Goal: Information Seeking & Learning: Learn about a topic

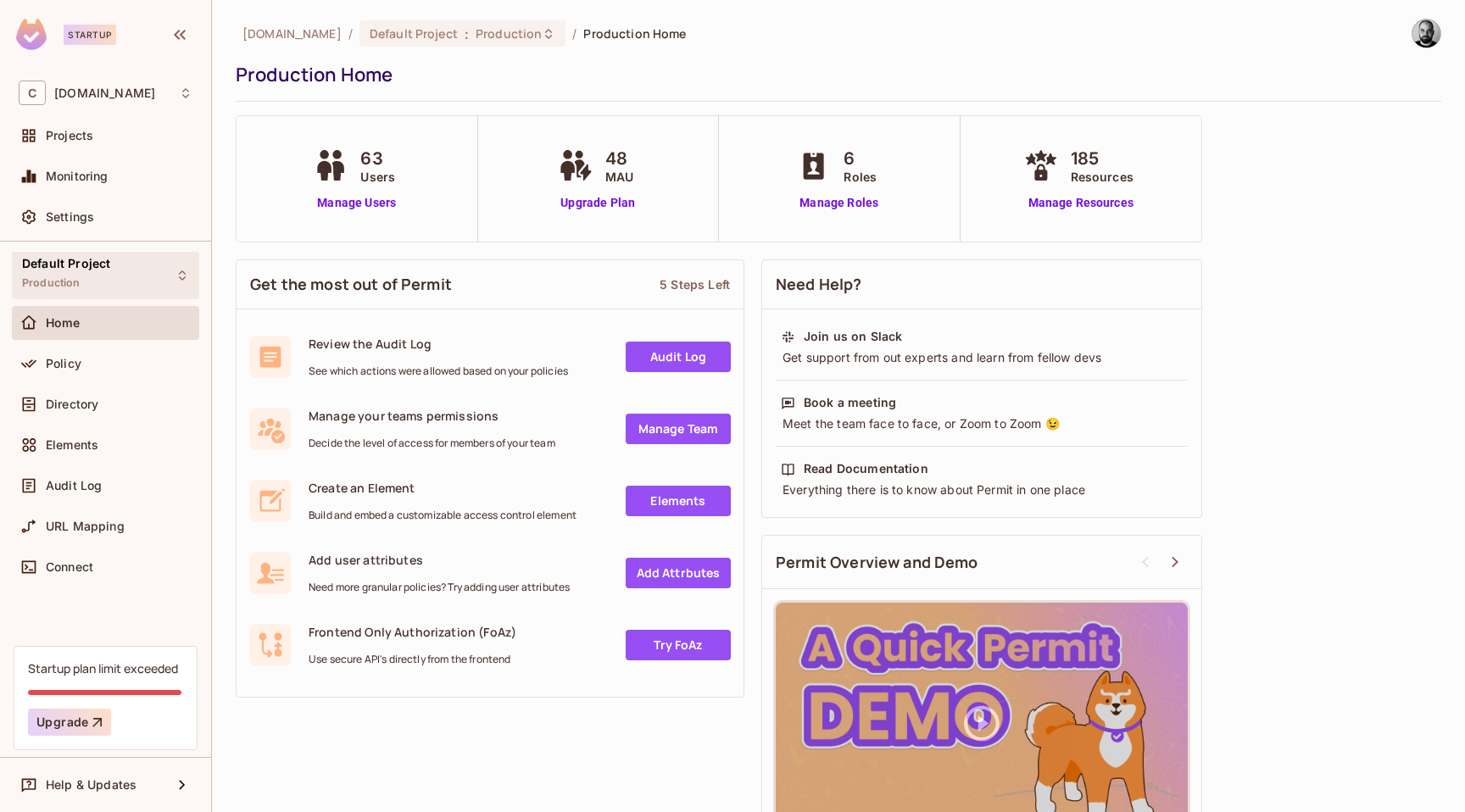
click at [176, 266] on div "Default Project Production" at bounding box center [106, 275] width 188 height 47
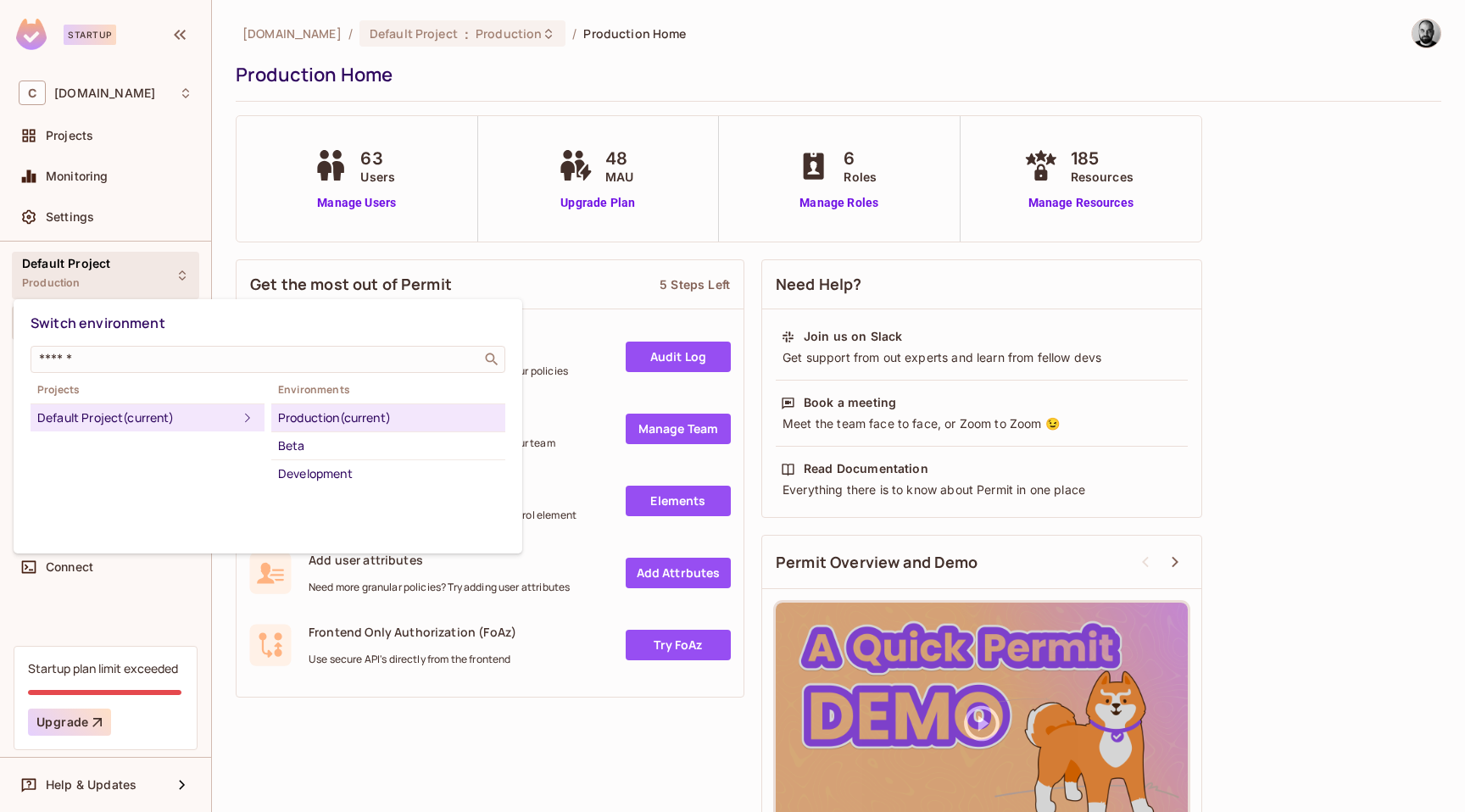
click at [176, 266] on div at bounding box center [732, 406] width 1465 height 812
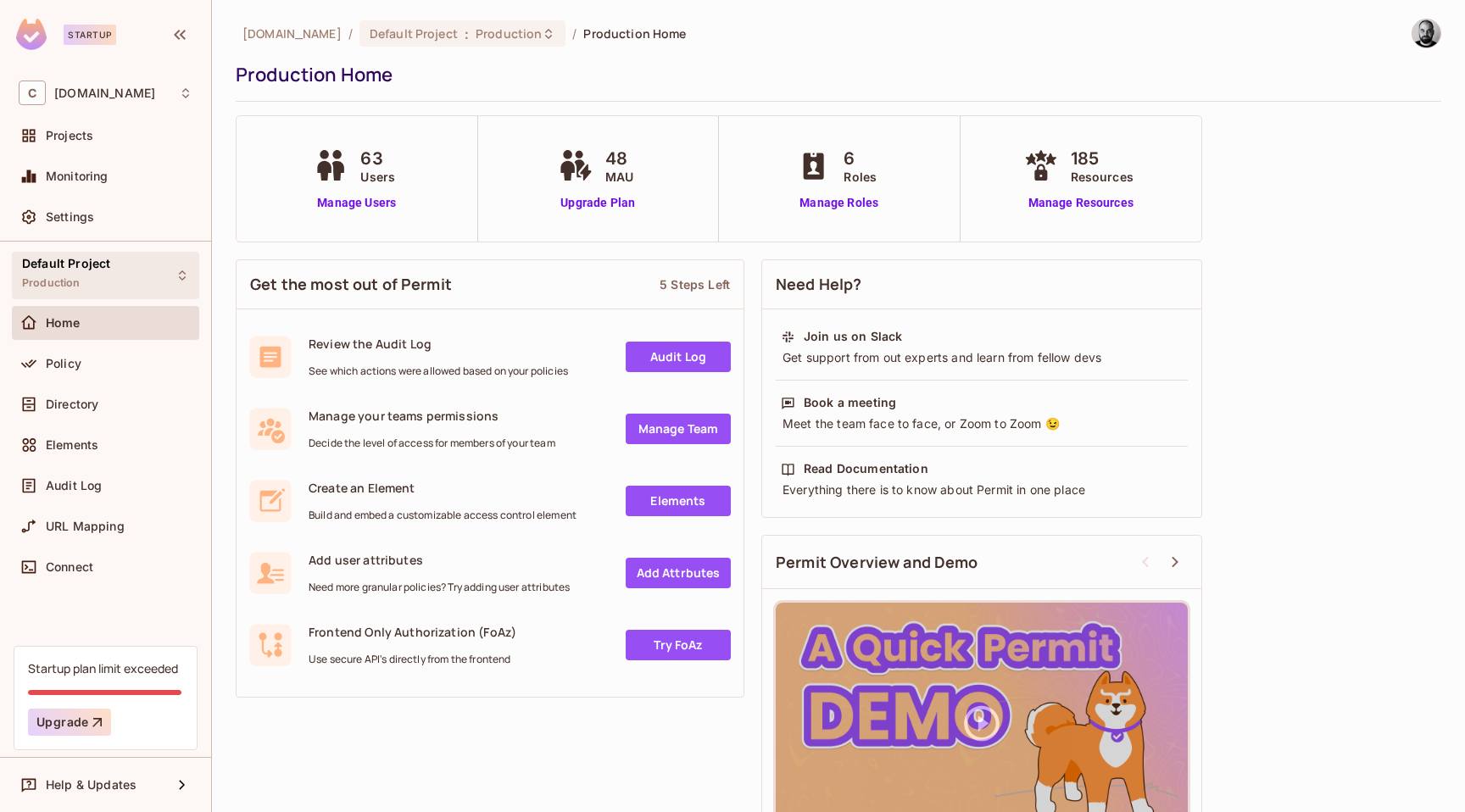
click at [176, 269] on icon at bounding box center [182, 276] width 14 height 14
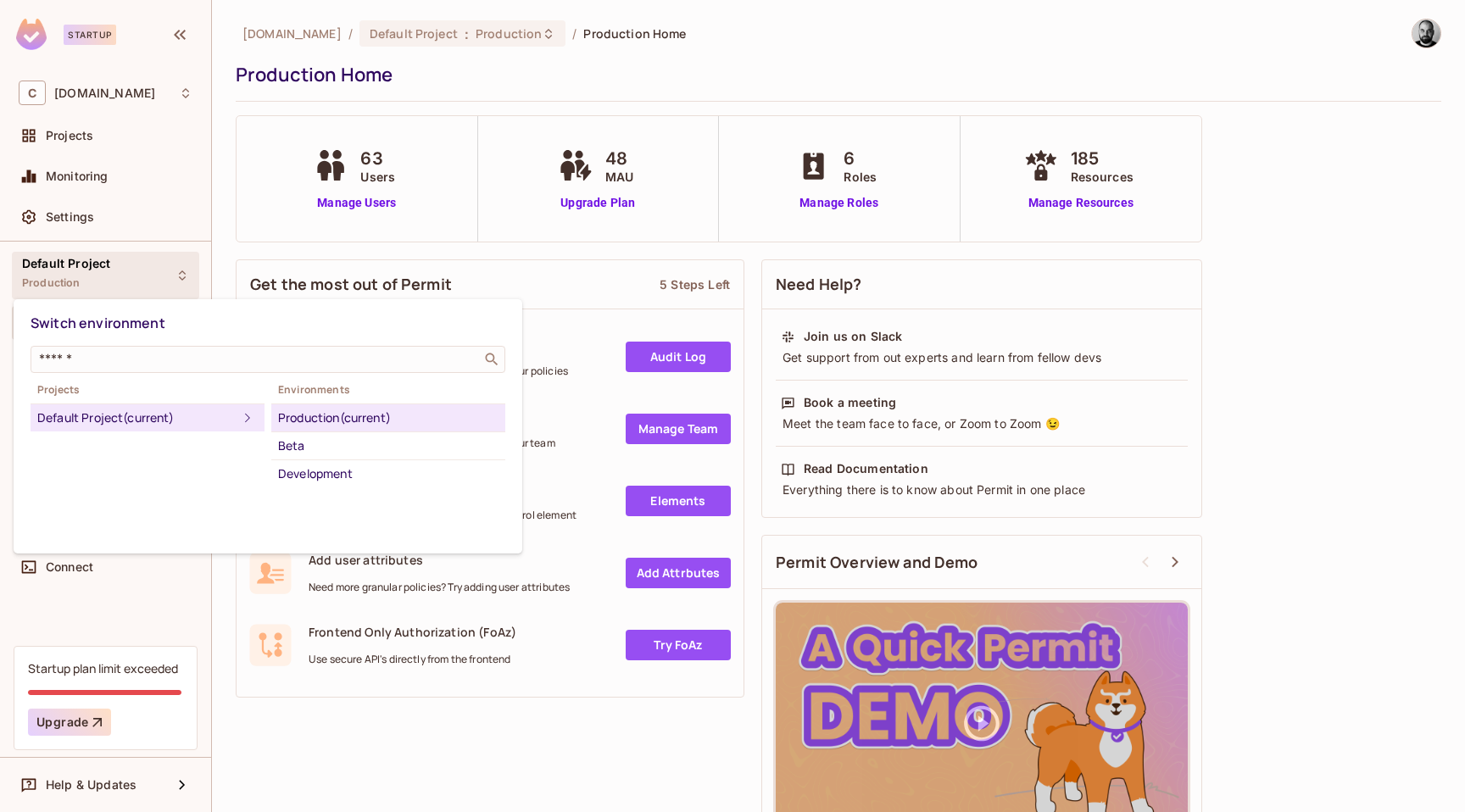
click at [179, 271] on div at bounding box center [732, 406] width 1465 height 812
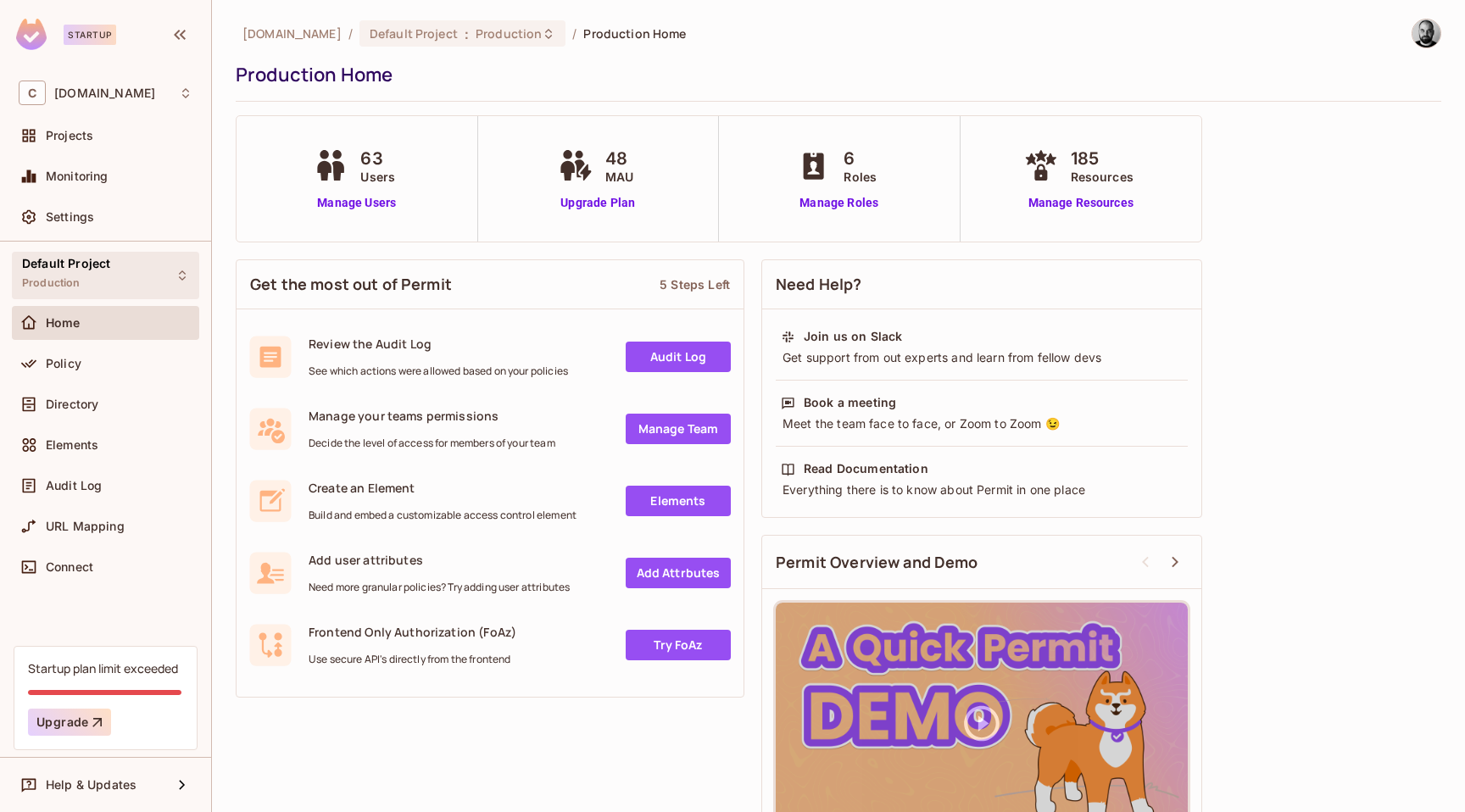
click at [179, 270] on icon at bounding box center [182, 276] width 14 height 14
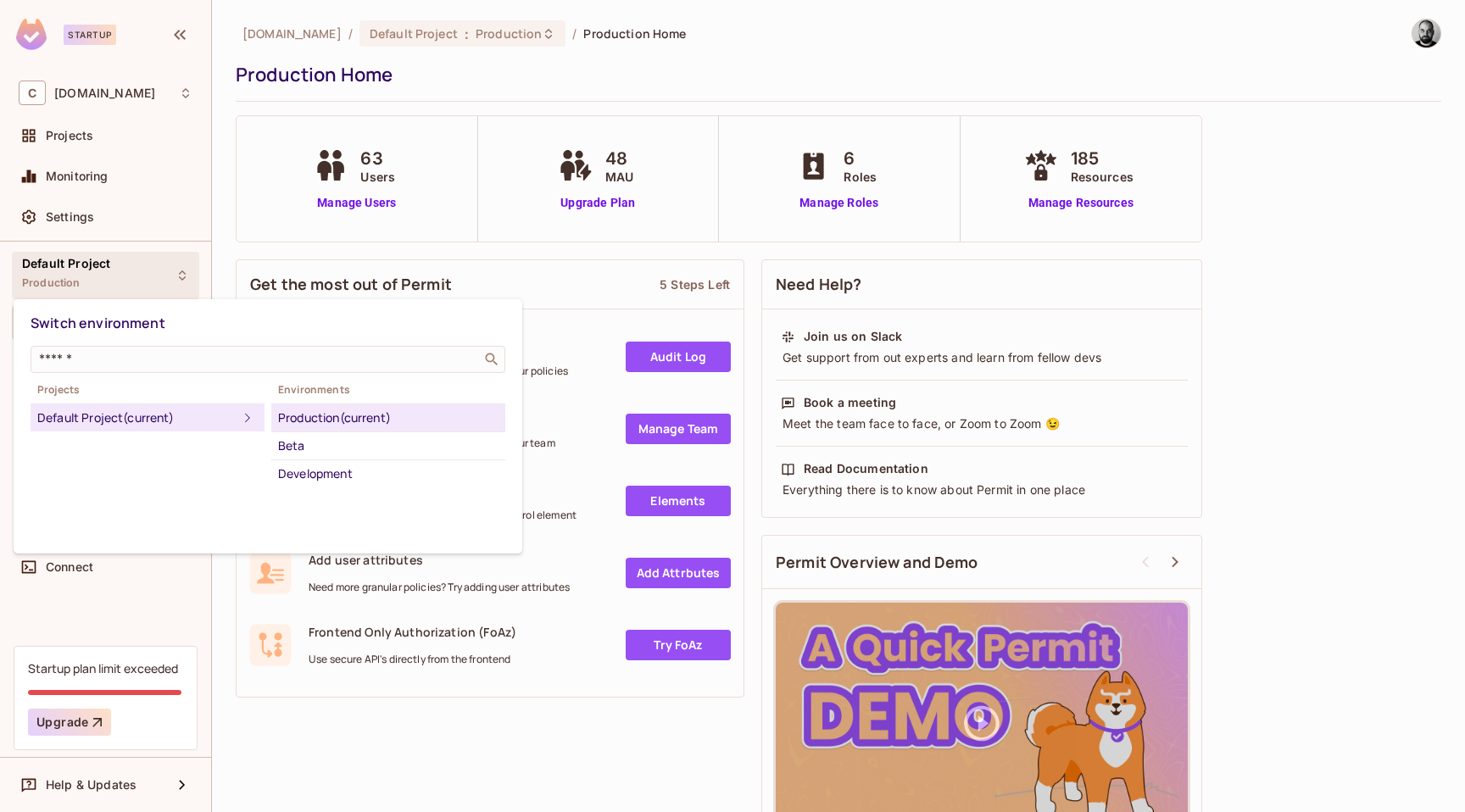
click at [181, 276] on div at bounding box center [732, 406] width 1465 height 812
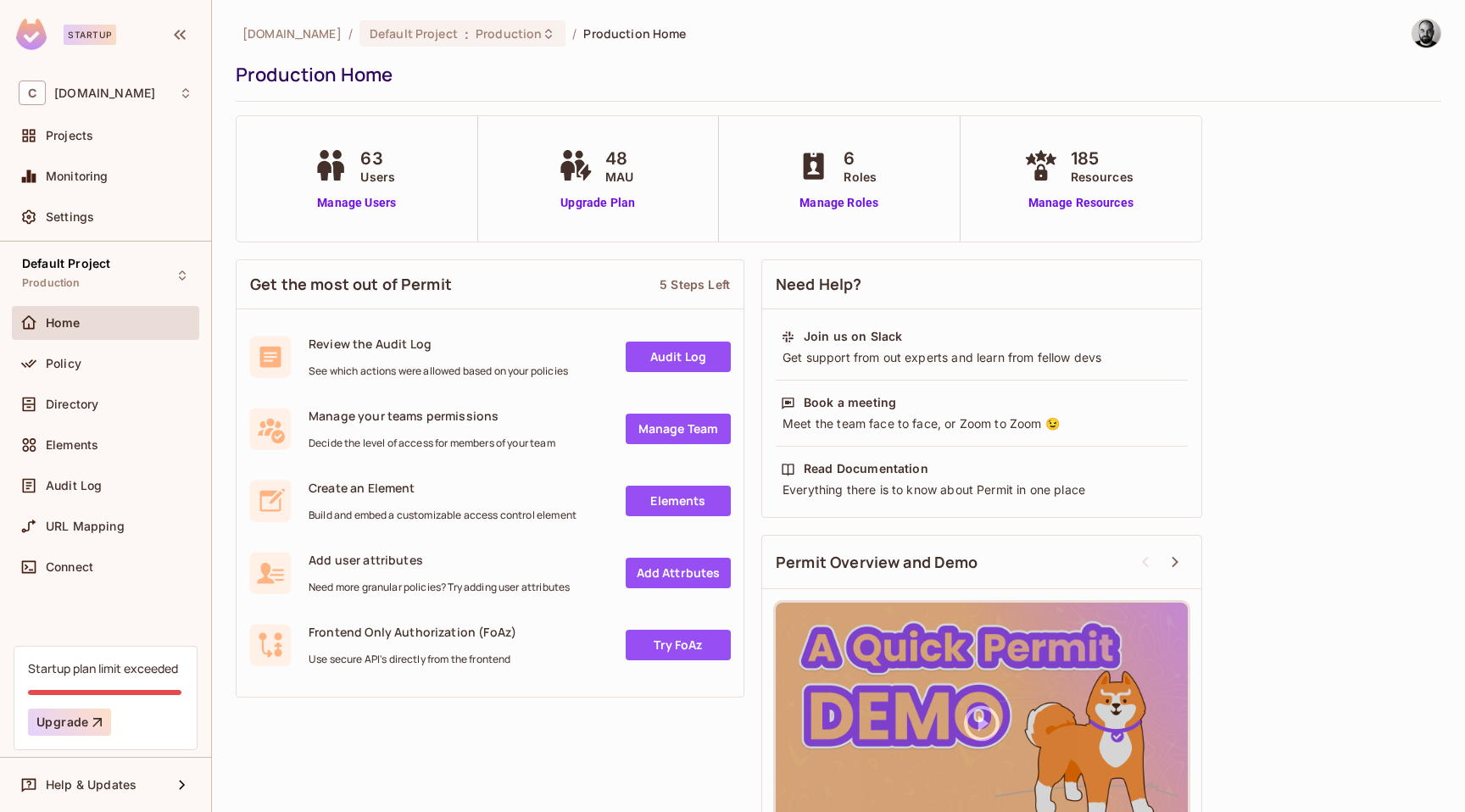
click at [181, 276] on icon at bounding box center [182, 276] width 14 height 14
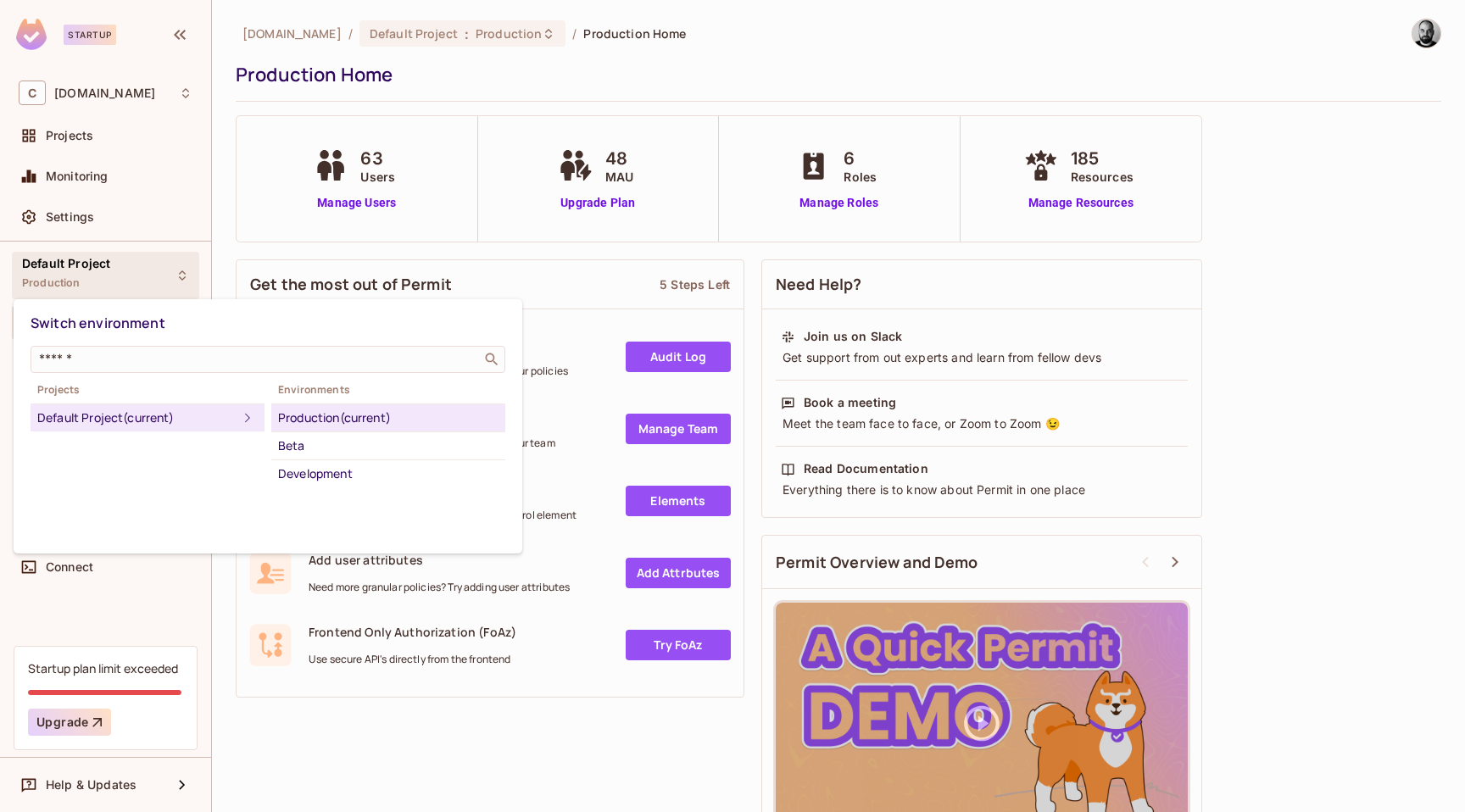
click at [181, 276] on div at bounding box center [732, 406] width 1465 height 812
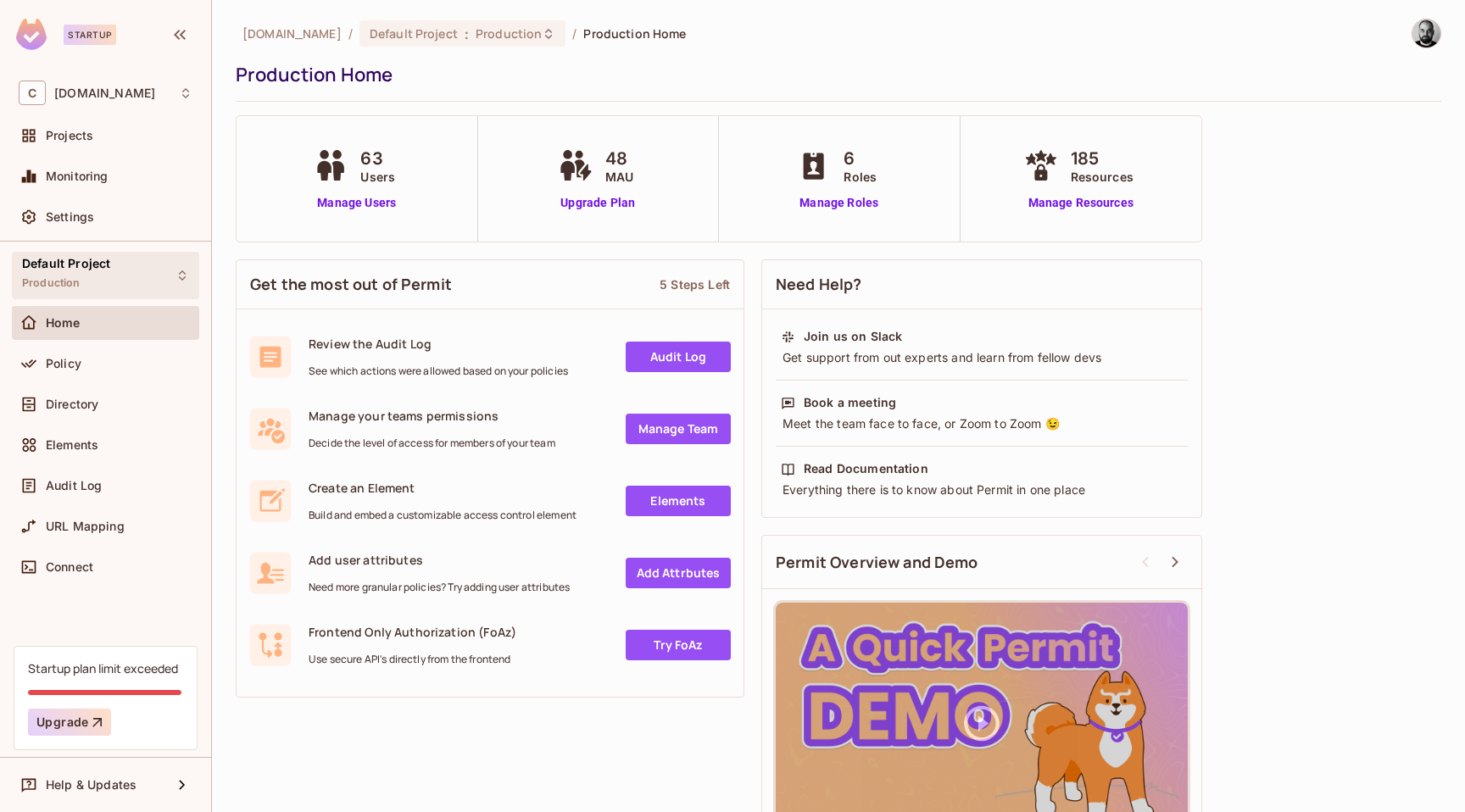
click at [181, 265] on div "Default Project Production" at bounding box center [106, 275] width 188 height 47
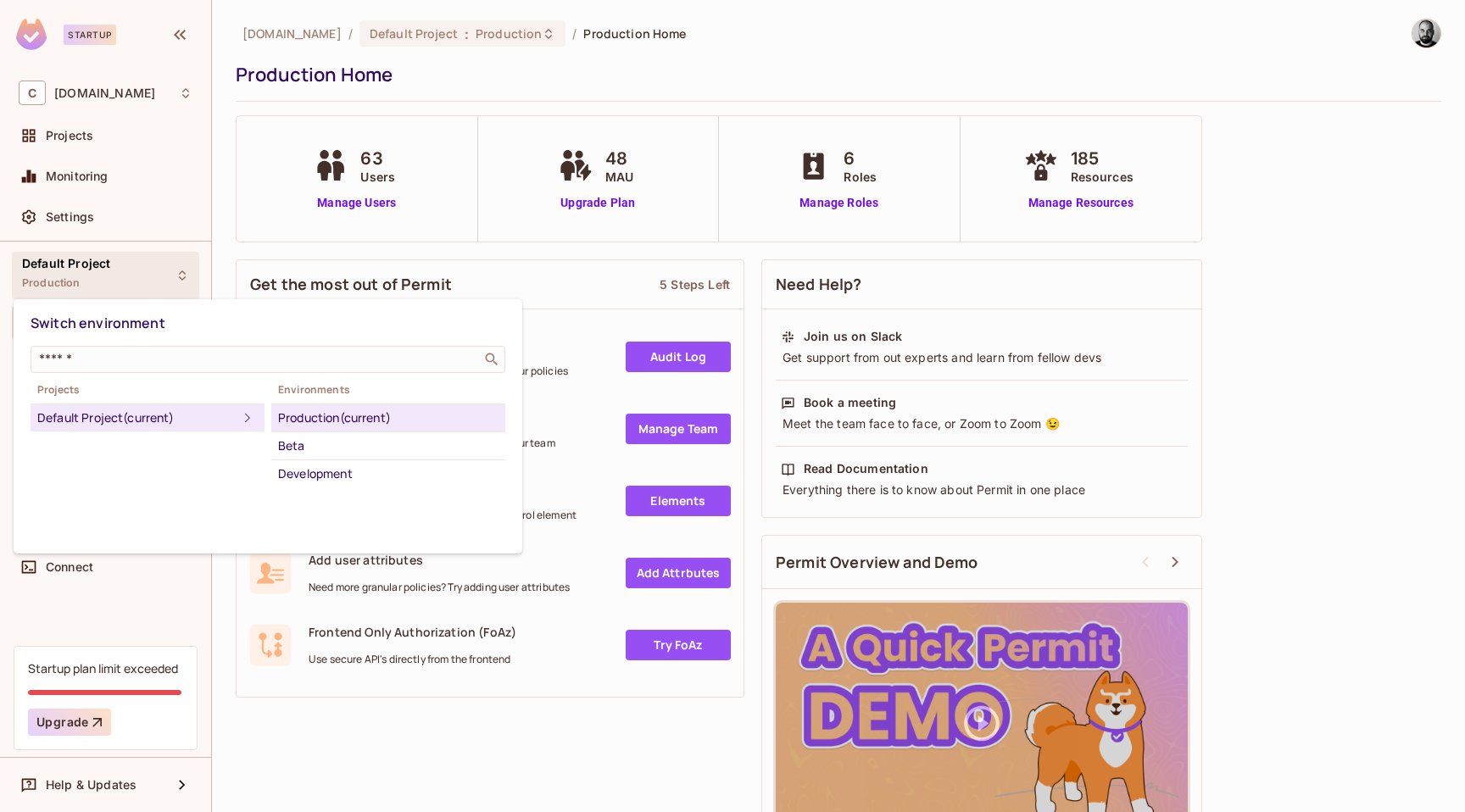
click at [181, 265] on div at bounding box center [732, 406] width 1465 height 812
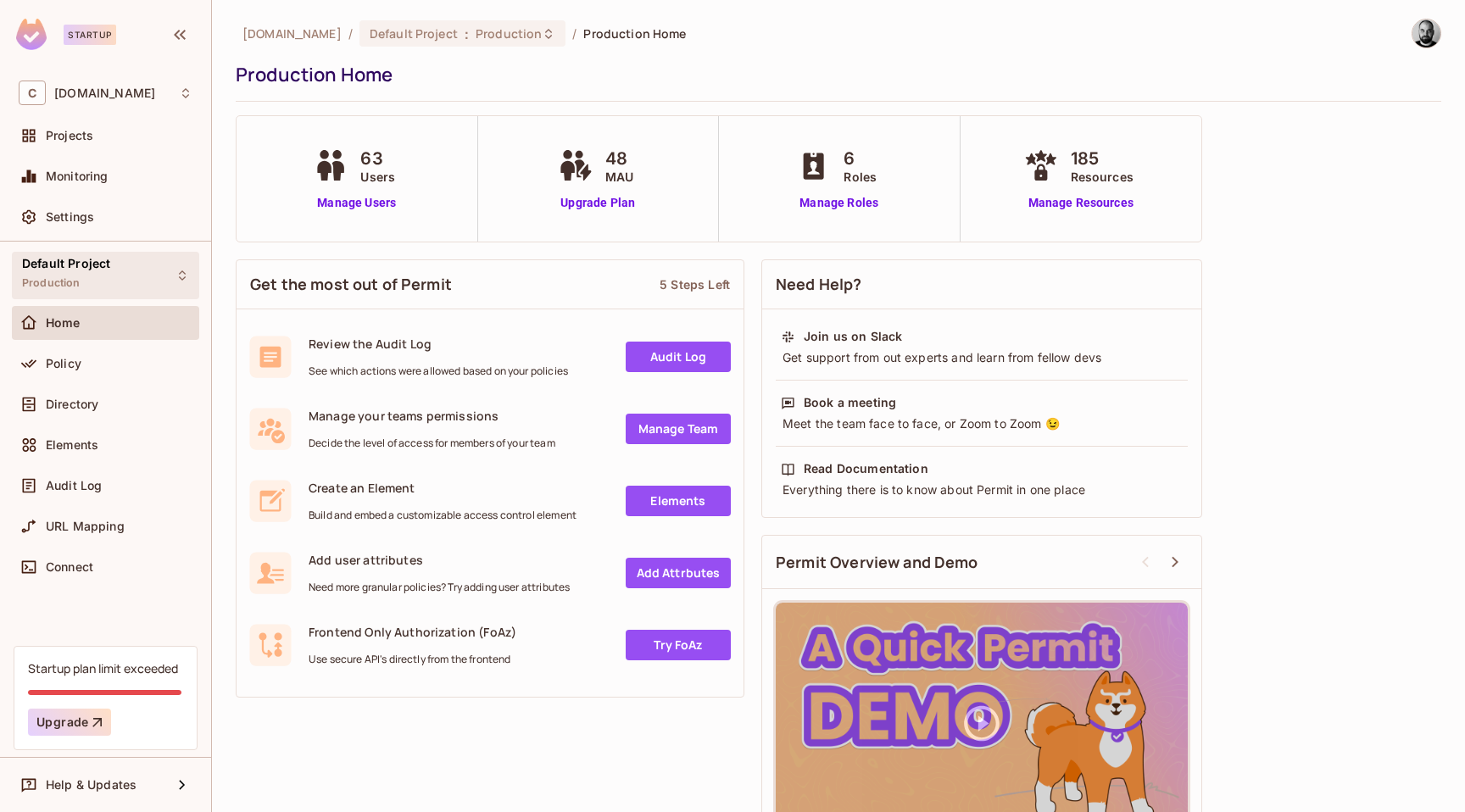
click at [180, 274] on icon at bounding box center [182, 276] width 14 height 14
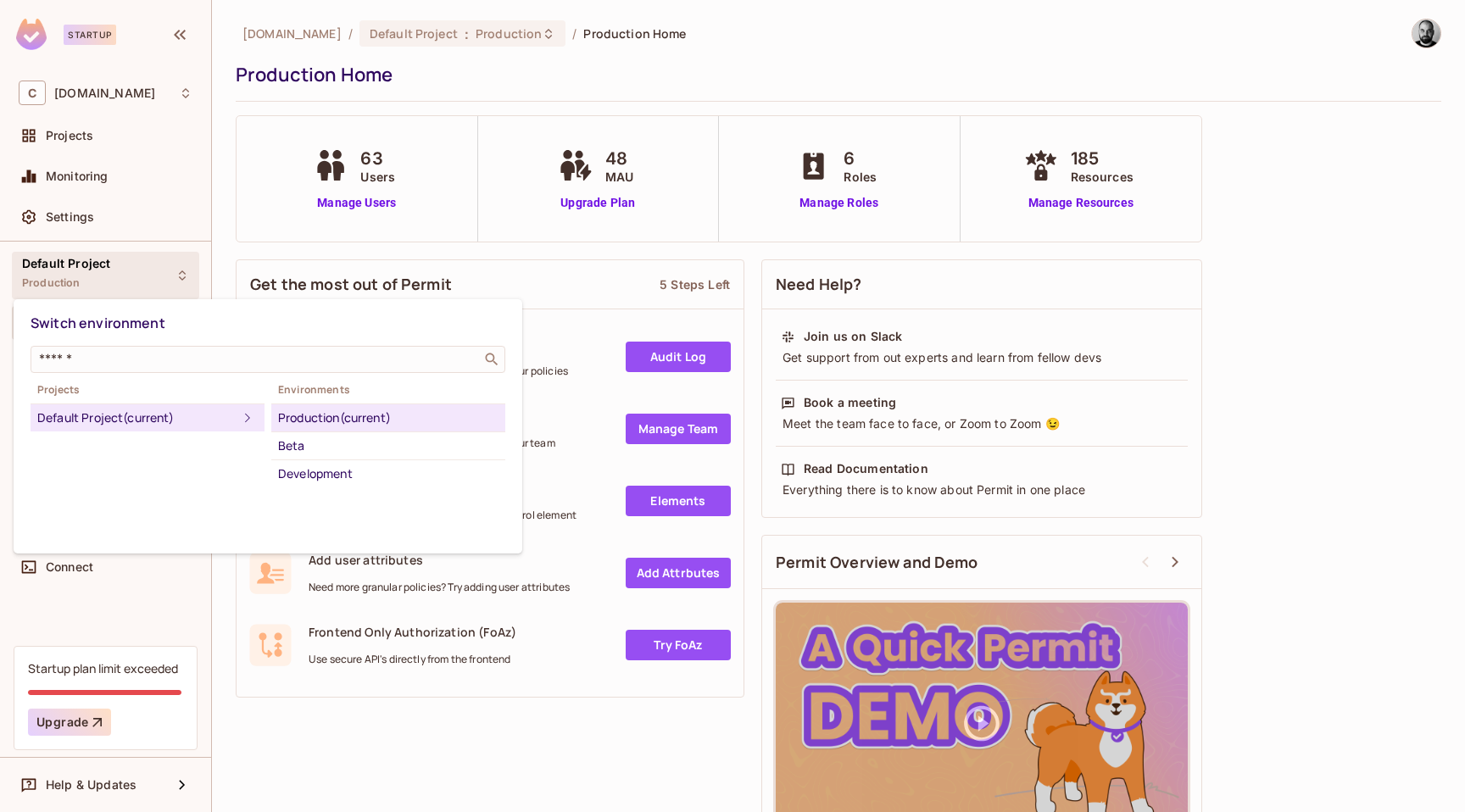
click at [180, 274] on div at bounding box center [732, 406] width 1465 height 812
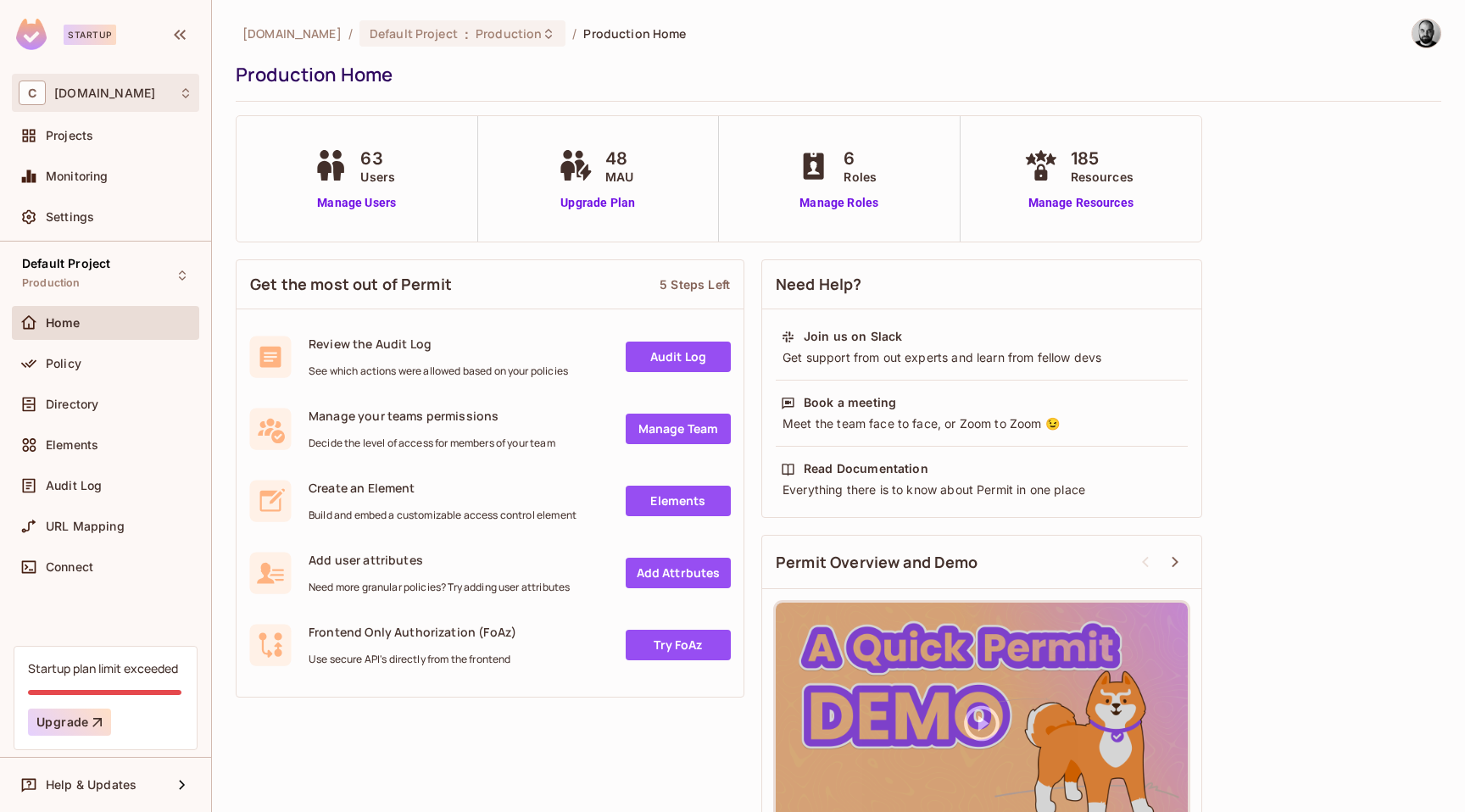
click at [170, 89] on div "C [DOMAIN_NAME]" at bounding box center [106, 93] width 174 height 24
click at [180, 98] on div at bounding box center [732, 406] width 1465 height 812
click at [142, 97] on div "C [DOMAIN_NAME]" at bounding box center [106, 93] width 174 height 24
click at [142, 97] on div at bounding box center [732, 406] width 1465 height 812
click at [79, 139] on span "Projects" at bounding box center [69, 136] width 48 height 14
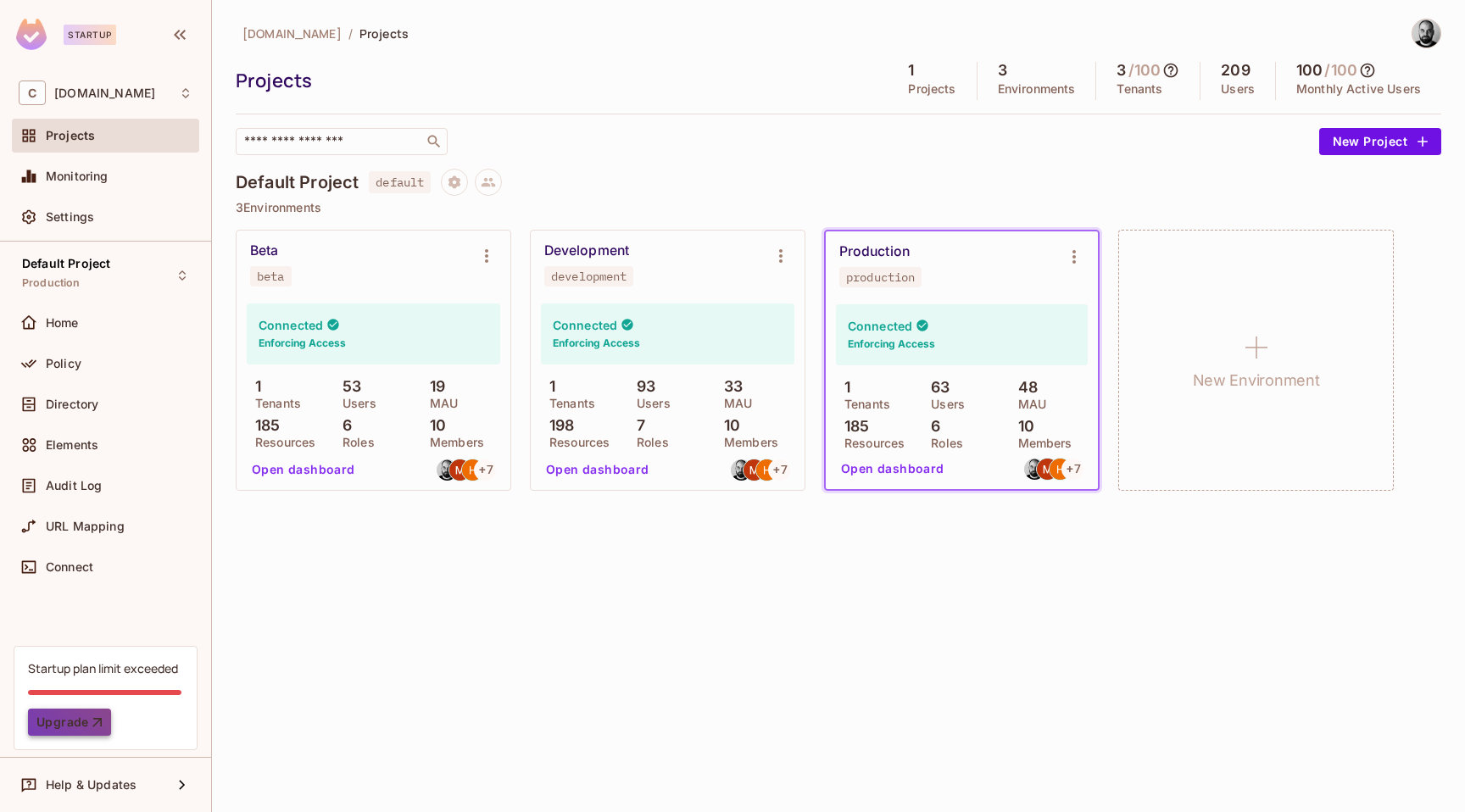
click at [93, 724] on icon "button" at bounding box center [98, 723] width 17 height 17
click at [384, 253] on div "Beta beta" at bounding box center [360, 264] width 220 height 44
click at [345, 246] on div "Beta beta" at bounding box center [360, 264] width 220 height 44
click at [284, 231] on div "Beta beta" at bounding box center [374, 265] width 274 height 67
click at [284, 250] on div "Beta beta" at bounding box center [360, 264] width 220 height 44
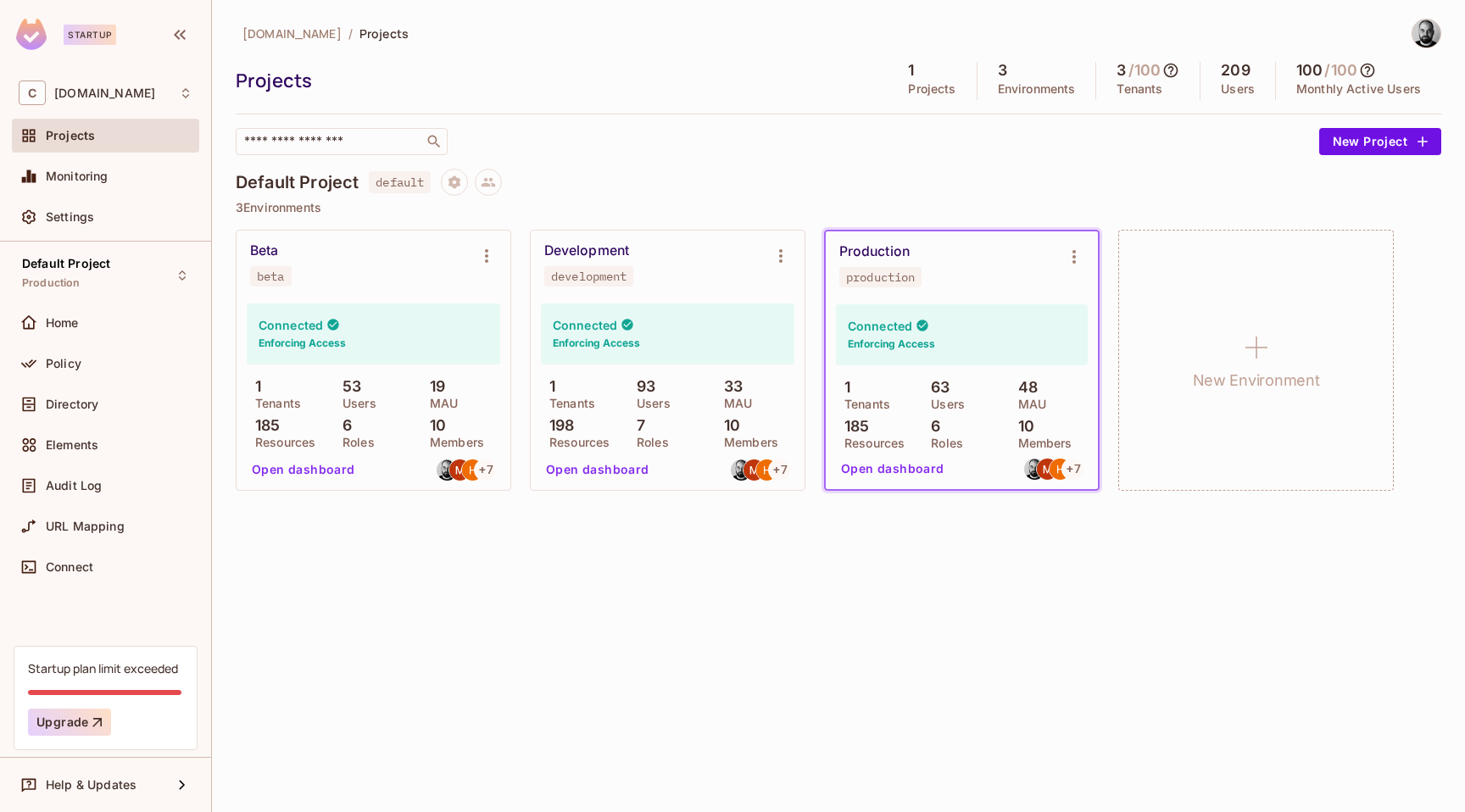
click at [260, 250] on div "Beta" at bounding box center [264, 251] width 28 height 17
